Goal: Task Accomplishment & Management: Use online tool/utility

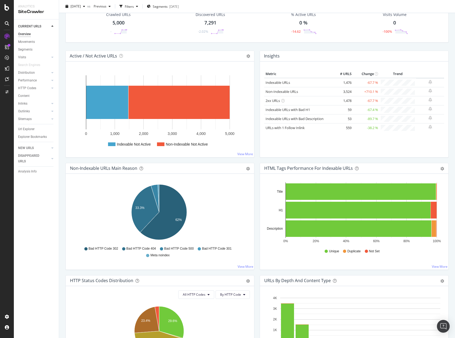
scroll to position [27, 0]
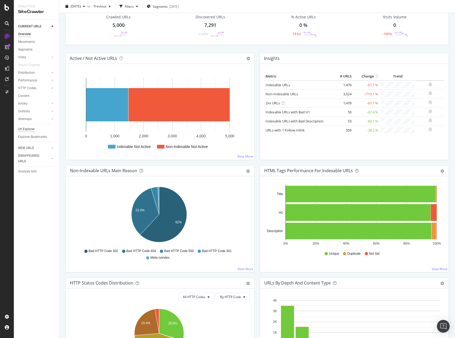
click at [29, 128] on div "Url Explorer" at bounding box center [26, 130] width 17 height 6
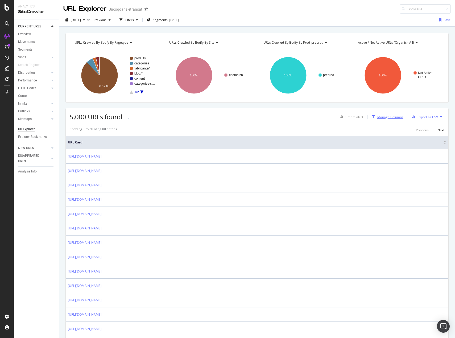
click at [382, 116] on div "Manage Columns" at bounding box center [391, 117] width 26 height 5
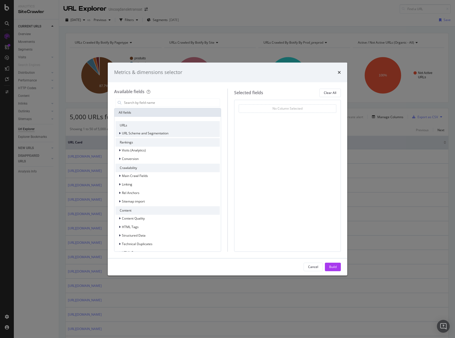
click at [149, 133] on span "URL Scheme and Segmentation" at bounding box center [145, 133] width 47 height 5
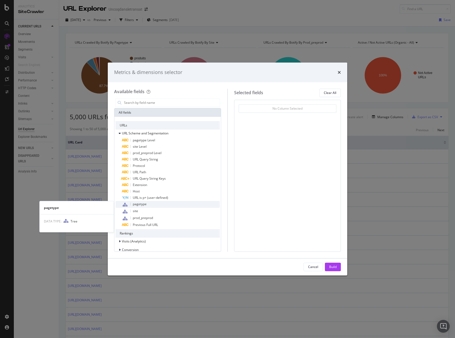
click at [142, 205] on span "pagetype" at bounding box center [140, 204] width 14 height 5
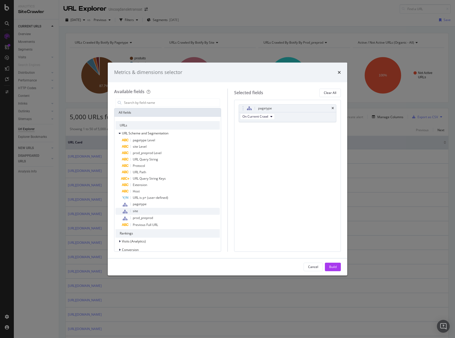
click at [148, 212] on div "site" at bounding box center [171, 211] width 98 height 7
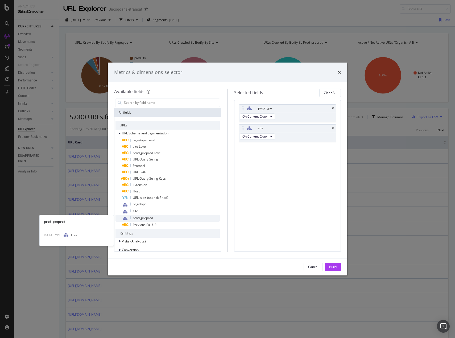
drag, startPoint x: 148, startPoint y: 212, endPoint x: 147, endPoint y: 218, distance: 5.9
click at [147, 218] on span "prod_preprod" at bounding box center [143, 218] width 20 height 5
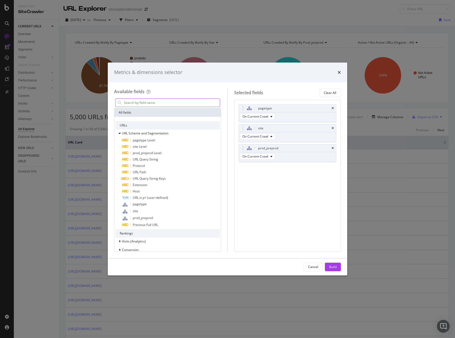
click at [141, 102] on input "modal" at bounding box center [172, 103] width 96 height 8
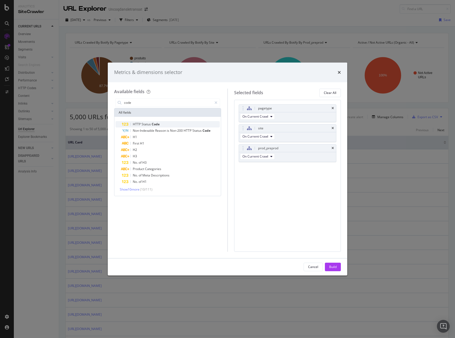
click at [146, 122] on span "Status" at bounding box center [147, 124] width 10 height 5
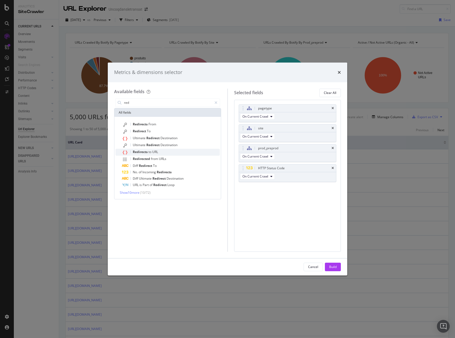
click at [152, 153] on span "URL" at bounding box center [155, 152] width 6 height 5
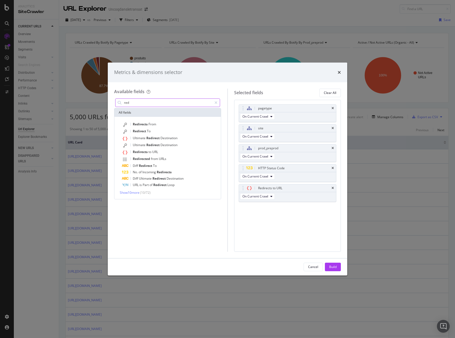
click at [140, 102] on input "red" at bounding box center [168, 103] width 89 height 8
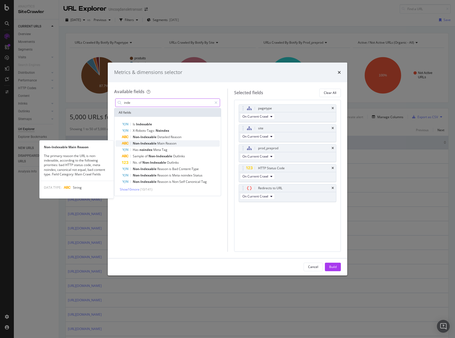
type input "inde"
click at [153, 145] on span "Non-Indexable" at bounding box center [145, 143] width 25 height 5
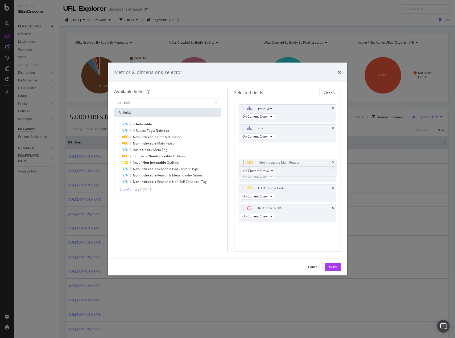
drag, startPoint x: 242, startPoint y: 206, endPoint x: 243, endPoint y: 161, distance: 45.5
click at [243, 161] on body "Analytics SiteCrawler CURRENT URLS Overview Movements Segments Visits Analysis …" at bounding box center [227, 169] width 455 height 338
drag, startPoint x: 243, startPoint y: 148, endPoint x: 244, endPoint y: 157, distance: 9.6
click at [244, 157] on body "Analytics SiteCrawler CURRENT URLS Overview Movements Segments Visits Analysis …" at bounding box center [227, 169] width 455 height 338
drag, startPoint x: 243, startPoint y: 149, endPoint x: 244, endPoint y: 164, distance: 15.2
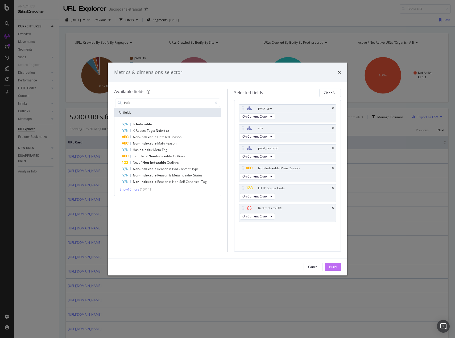
click at [330, 268] on div "Build" at bounding box center [332, 267] width 7 height 5
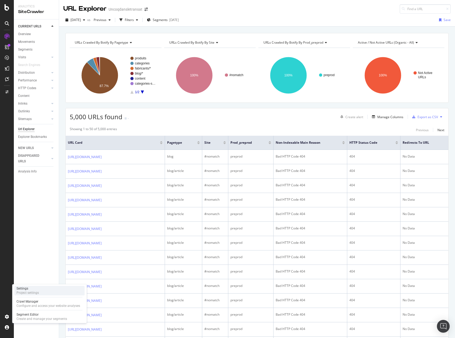
click at [28, 289] on div "Settings" at bounding box center [28, 289] width 22 height 4
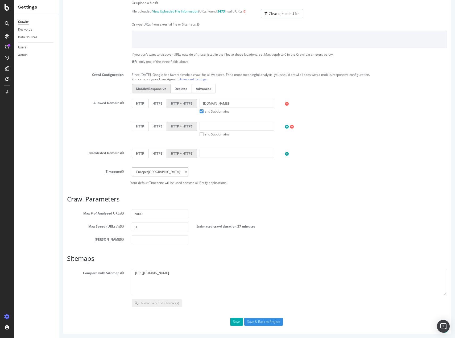
scroll to position [90, 0]
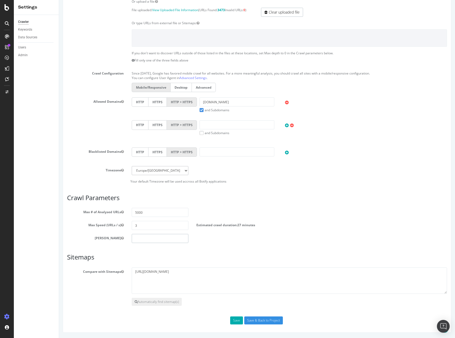
click at [141, 239] on input "number" at bounding box center [160, 238] width 57 height 9
type input "0"
click at [252, 319] on input "Save & Back to Project" at bounding box center [263, 321] width 39 height 8
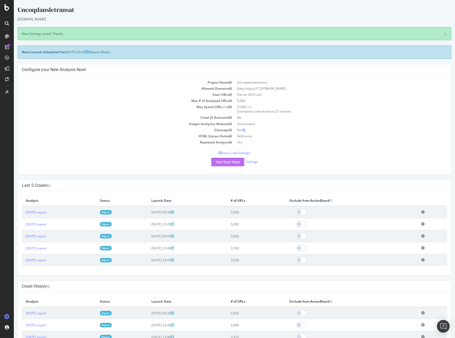
click at [227, 163] on button "Yes! Start Now" at bounding box center [227, 162] width 33 height 9
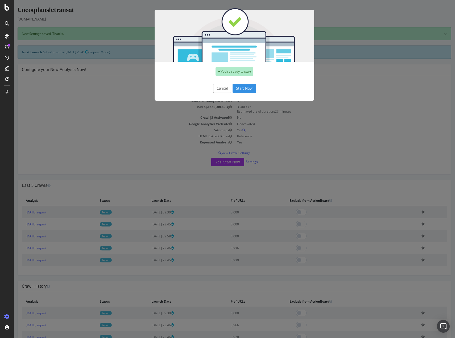
click at [241, 87] on button "Start Now" at bounding box center [244, 88] width 23 height 9
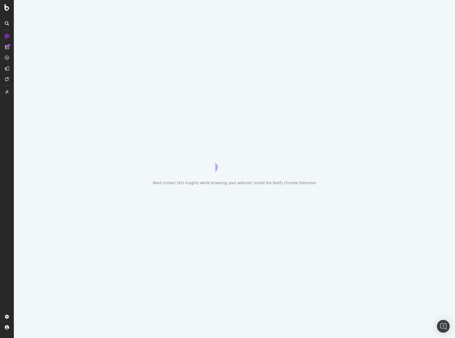
drag, startPoint x: 242, startPoint y: 191, endPoint x: 255, endPoint y: 191, distance: 13.6
